Goal: Navigation & Orientation: Find specific page/section

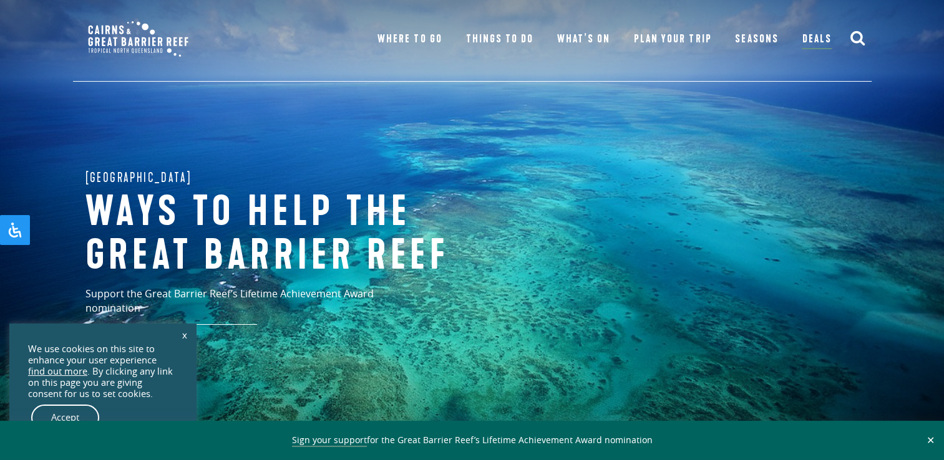
click at [185, 334] on link "x" at bounding box center [184, 334] width 17 height 27
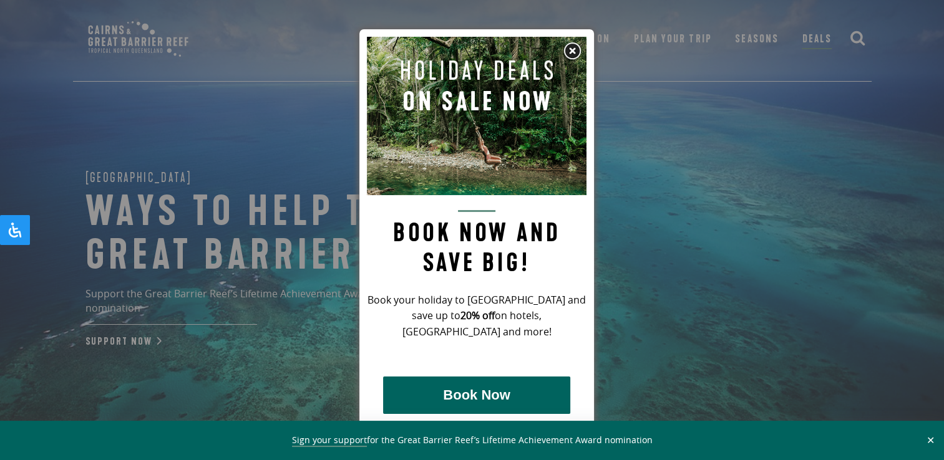
click at [578, 52] on img at bounding box center [572, 51] width 19 height 19
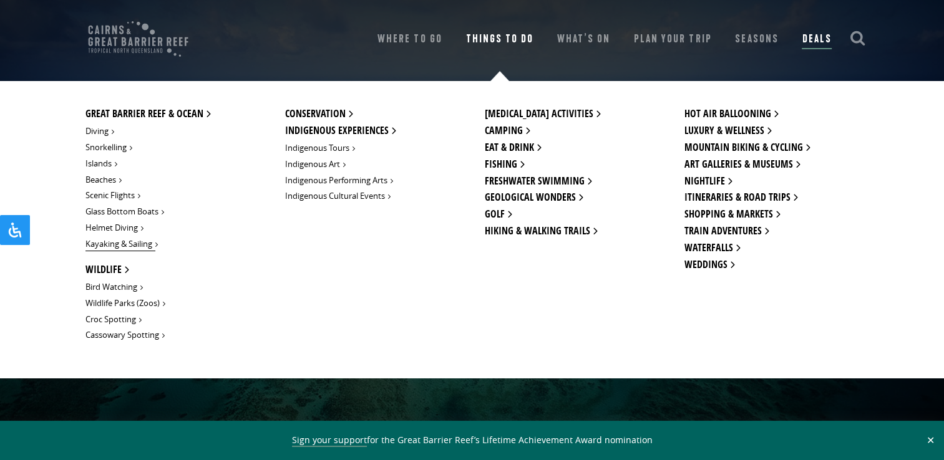
click at [132, 241] on link "Kayaking & Sailing" at bounding box center [120, 245] width 70 height 14
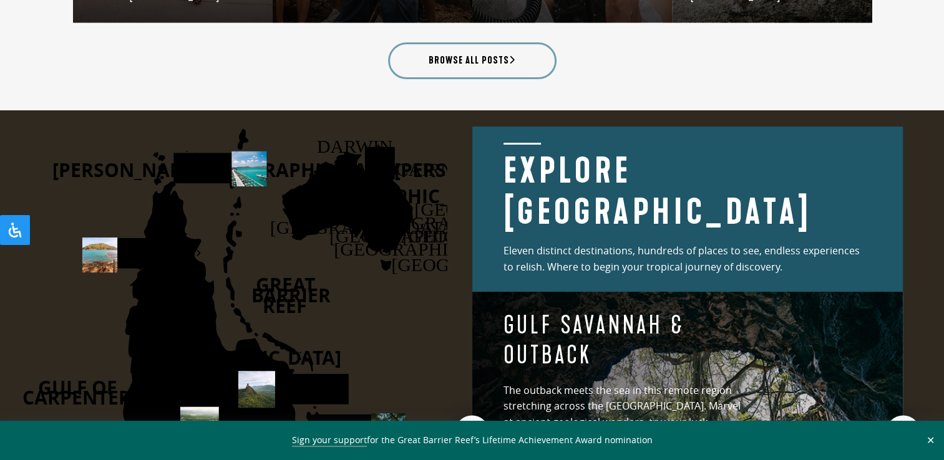
scroll to position [1684, 0]
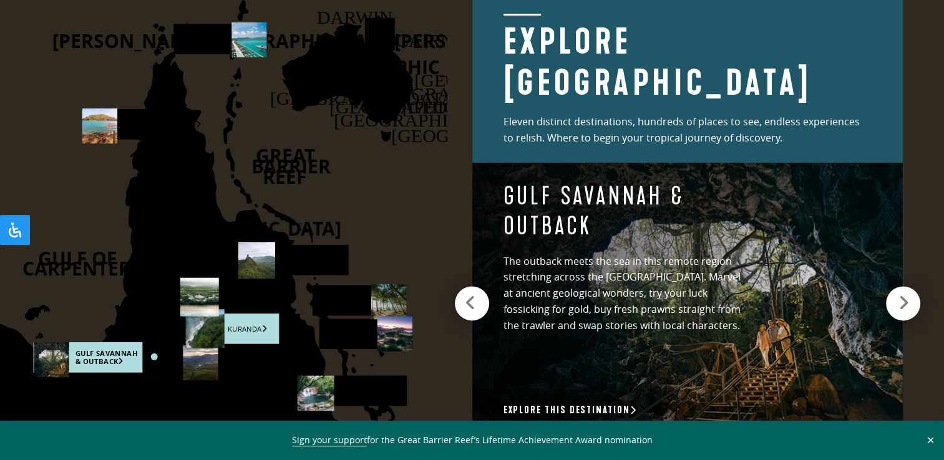
click at [251, 323] on rect at bounding box center [231, 329] width 93 height 31
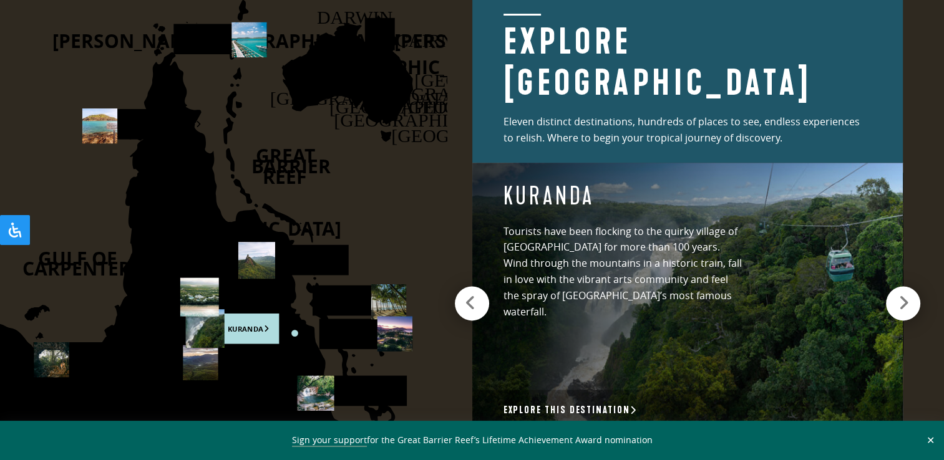
click at [861, 298] on div "[DEMOGRAPHIC_DATA] Tourists have been flocking to the quirky village of [GEOGRA…" at bounding box center [687, 297] width 430 height 268
click at [613, 408] on link "Explore this destination" at bounding box center [570, 410] width 134 height 13
click at [359, 327] on rect at bounding box center [365, 334] width 93 height 31
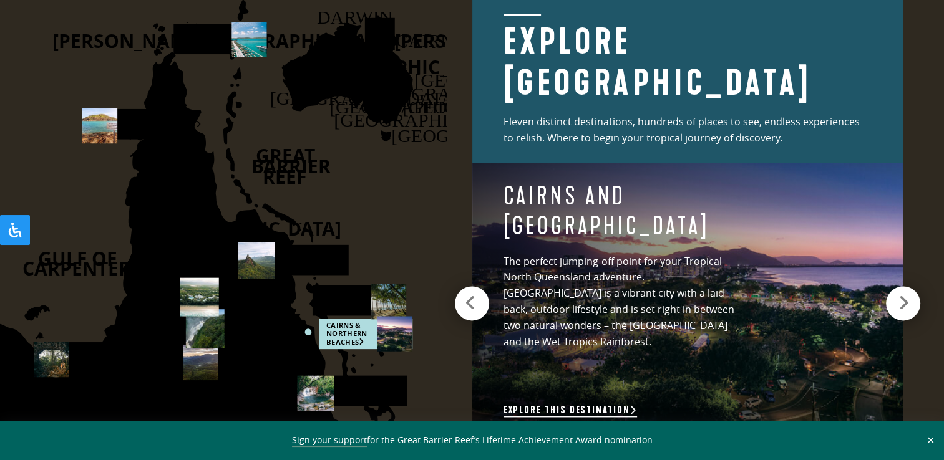
click at [559, 407] on link "Explore this destination" at bounding box center [570, 410] width 134 height 13
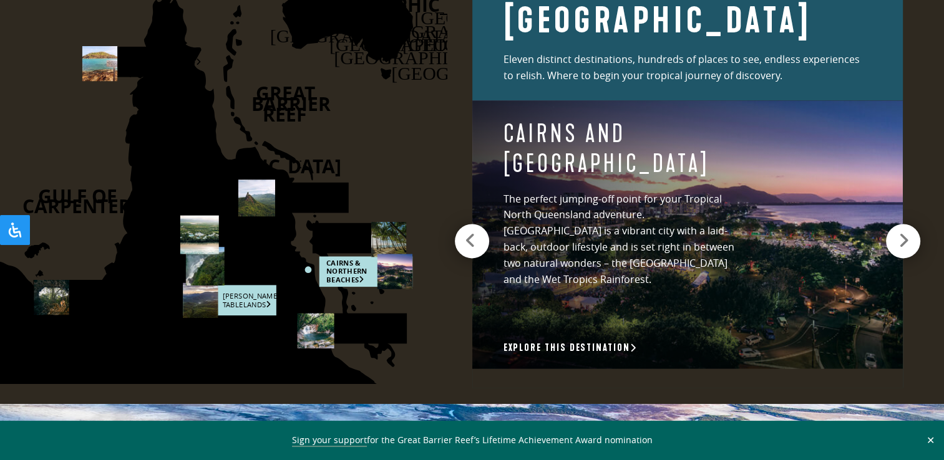
click at [247, 293] on rect at bounding box center [229, 300] width 93 height 31
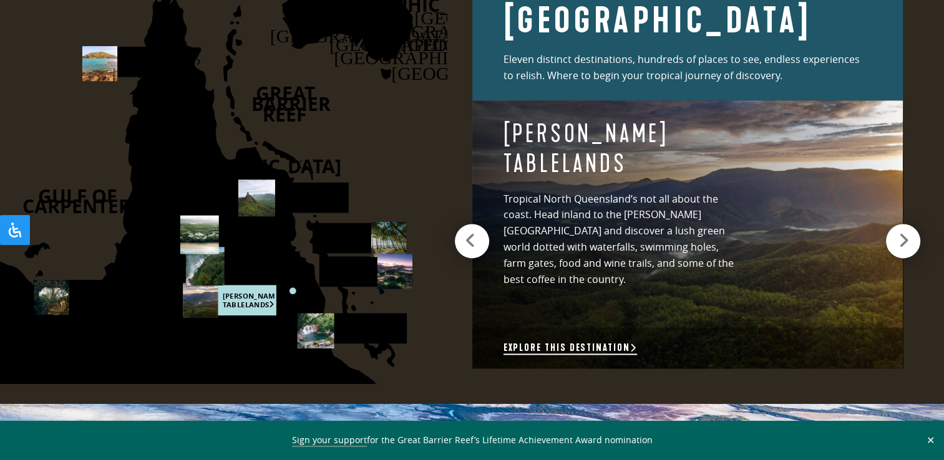
click at [523, 350] on link "Explore this destination" at bounding box center [570, 348] width 134 height 13
